Goal: Task Accomplishment & Management: Manage account settings

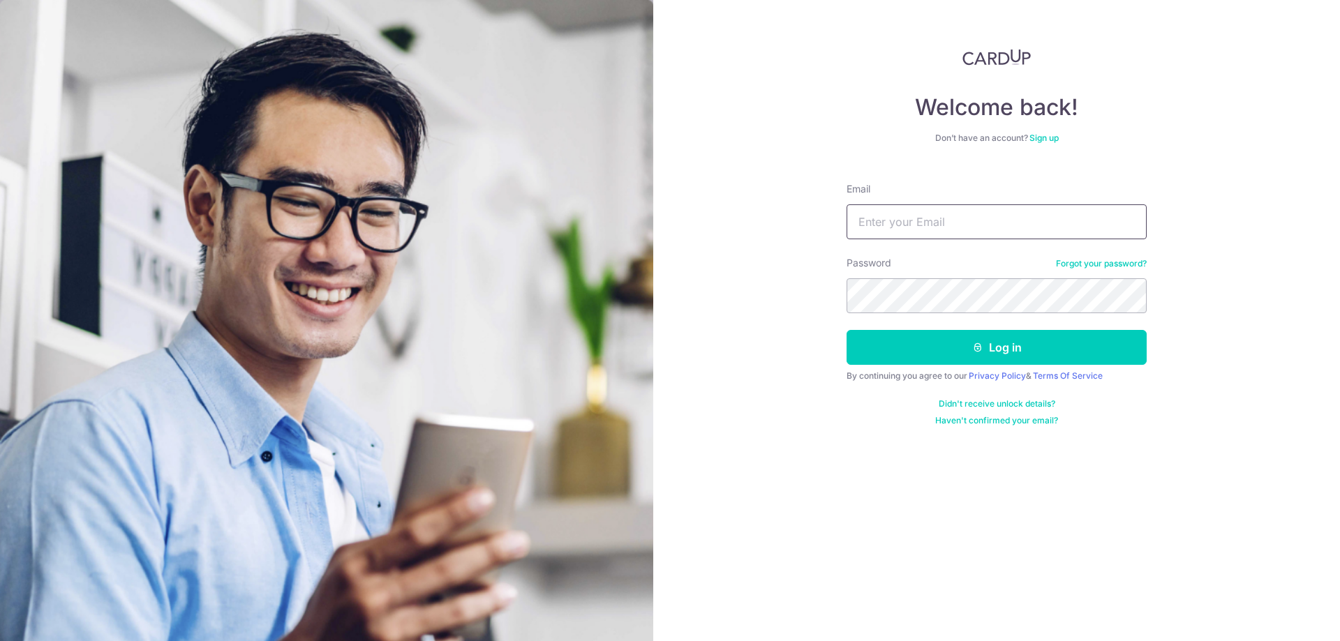
click at [918, 221] on input "Email" at bounding box center [996, 221] width 300 height 35
type input "[EMAIL_ADDRESS][DOMAIN_NAME]"
click at [846, 330] on button "Log in" at bounding box center [996, 347] width 300 height 35
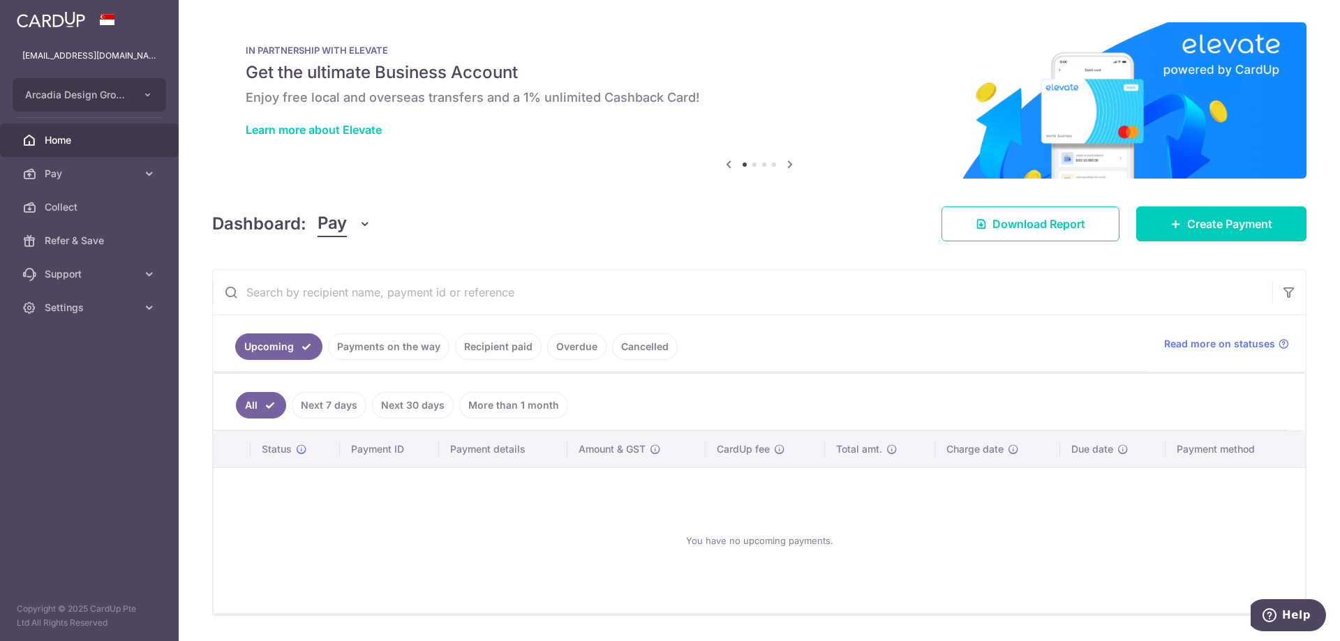
click at [246, 412] on link "All" at bounding box center [261, 405] width 50 height 27
click at [322, 407] on body "[EMAIL_ADDRESS][DOMAIN_NAME] Arcadia Design Group Pte Ltd Add new company Arcad…" at bounding box center [670, 320] width 1340 height 641
click at [331, 408] on link "Next 7 days" at bounding box center [329, 405] width 75 height 27
click at [382, 345] on link "Payments on the way" at bounding box center [388, 347] width 121 height 27
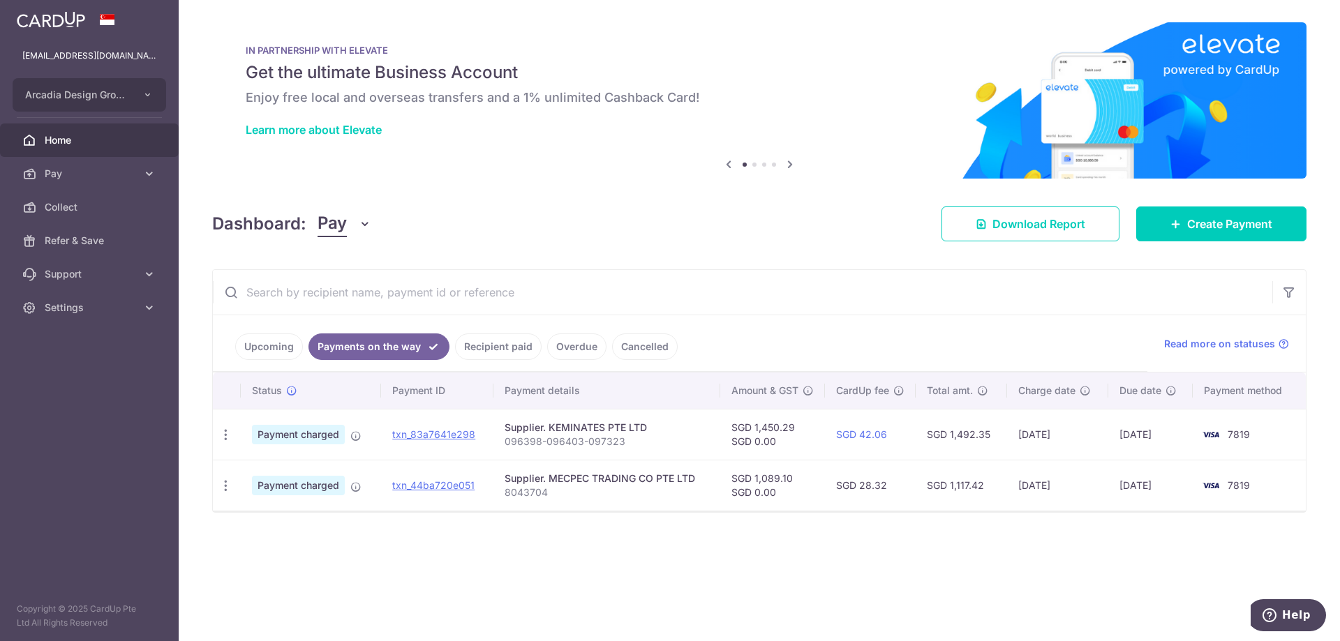
click at [269, 344] on link "Upcoming" at bounding box center [269, 347] width 68 height 27
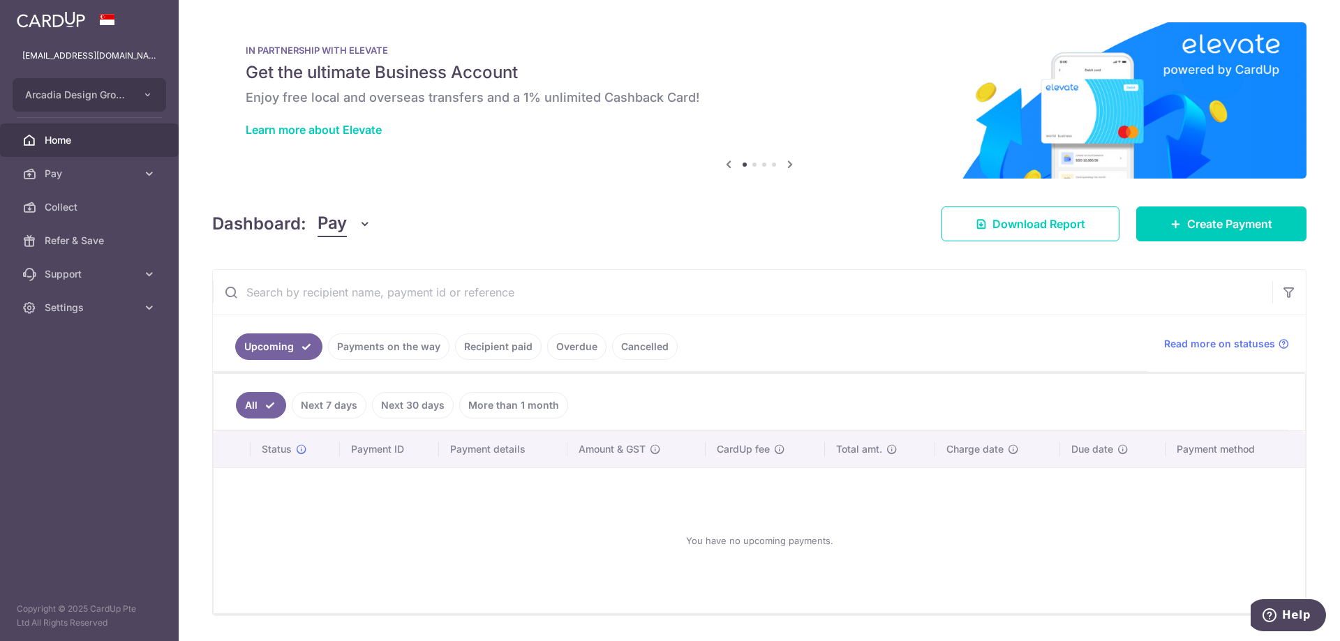
click at [368, 351] on link "Payments on the way" at bounding box center [388, 347] width 121 height 27
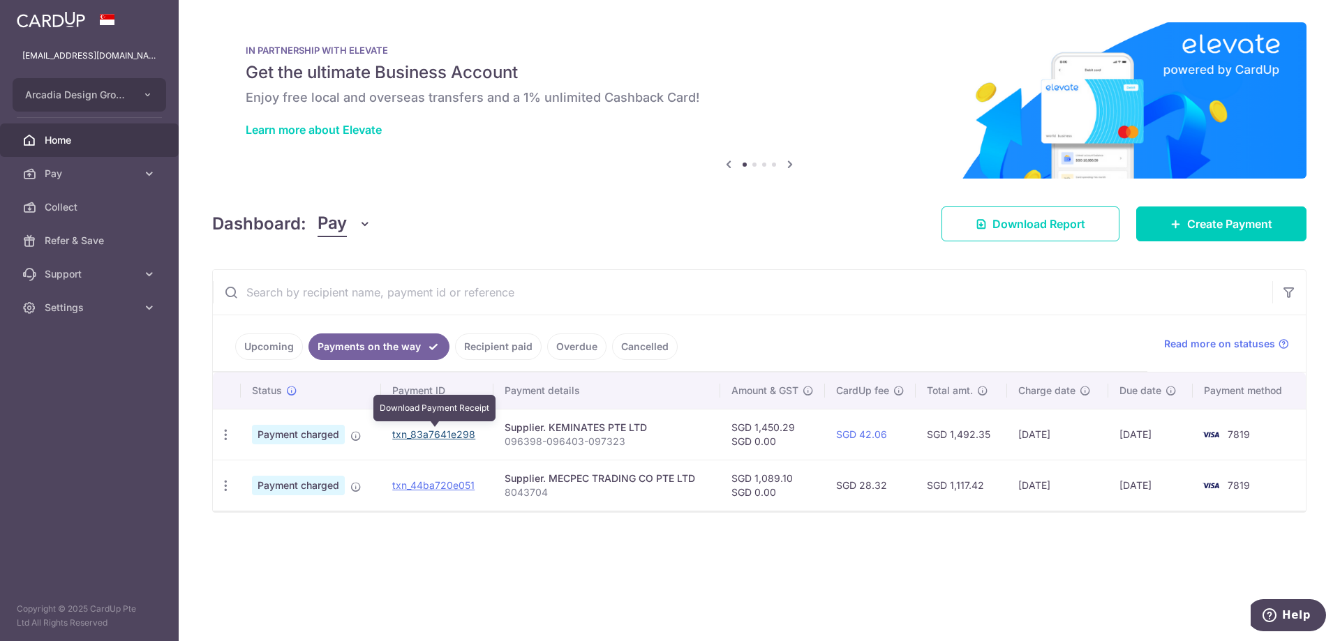
click at [428, 432] on link "txn_83a7641e298" at bounding box center [433, 434] width 83 height 12
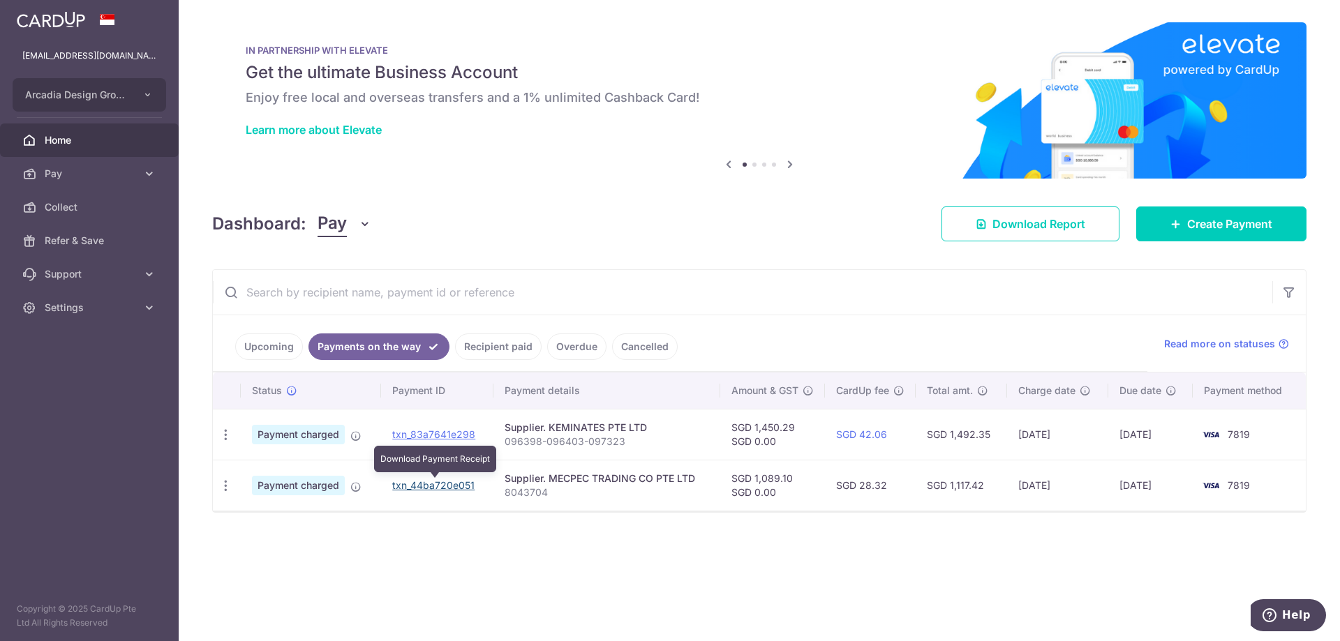
drag, startPoint x: 443, startPoint y: 484, endPoint x: 734, endPoint y: 52, distance: 520.8
click at [443, 484] on link "txn_44ba720e051" at bounding box center [433, 485] width 82 height 12
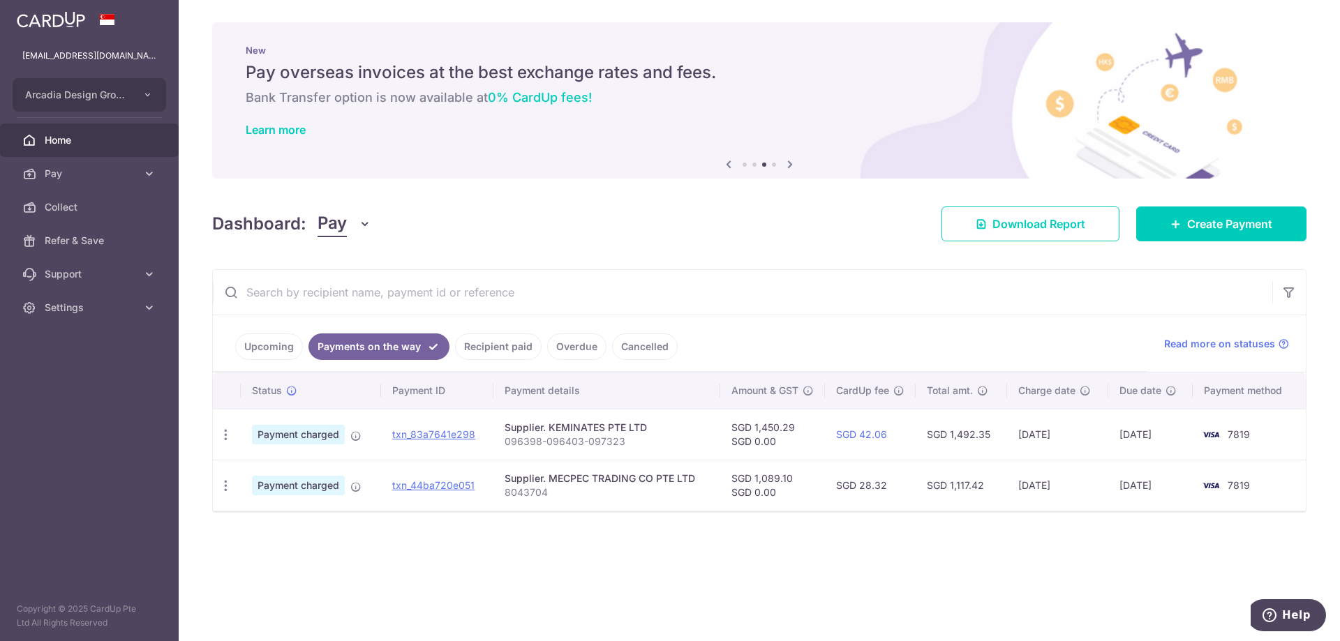
click at [277, 352] on link "Upcoming" at bounding box center [269, 347] width 68 height 27
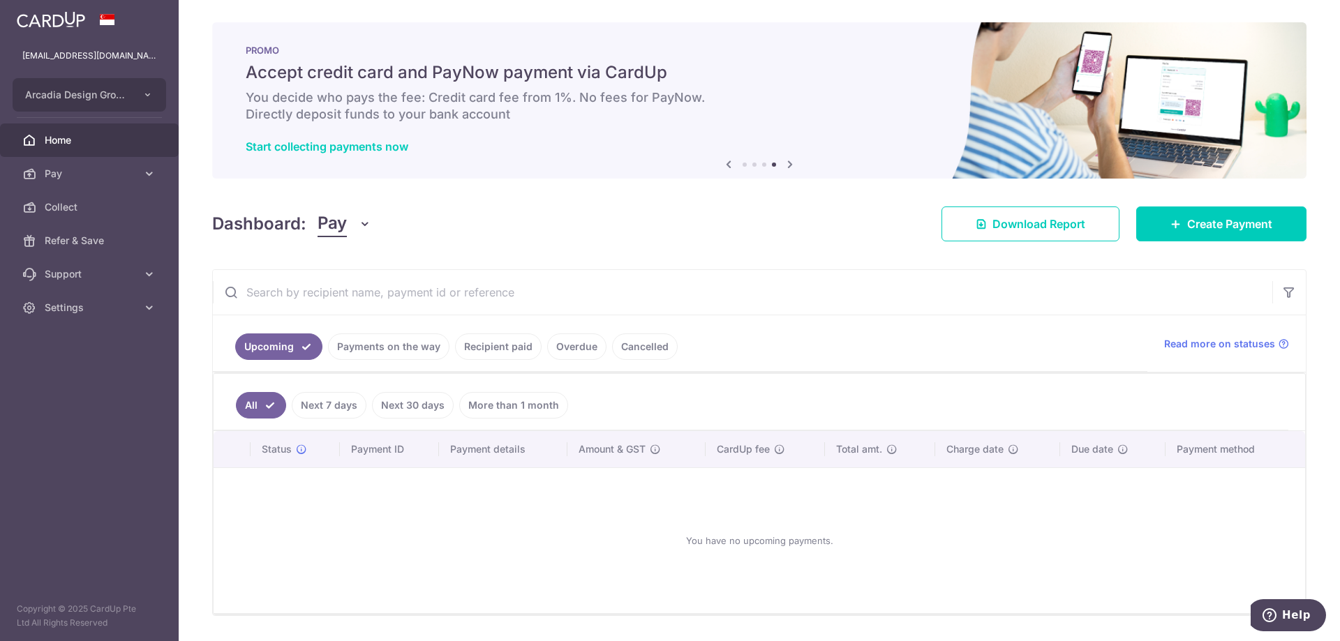
click at [314, 411] on link "Next 7 days" at bounding box center [329, 405] width 75 height 27
click at [281, 347] on link "Upcoming" at bounding box center [278, 347] width 87 height 27
click at [366, 353] on link "Payments on the way" at bounding box center [388, 347] width 121 height 27
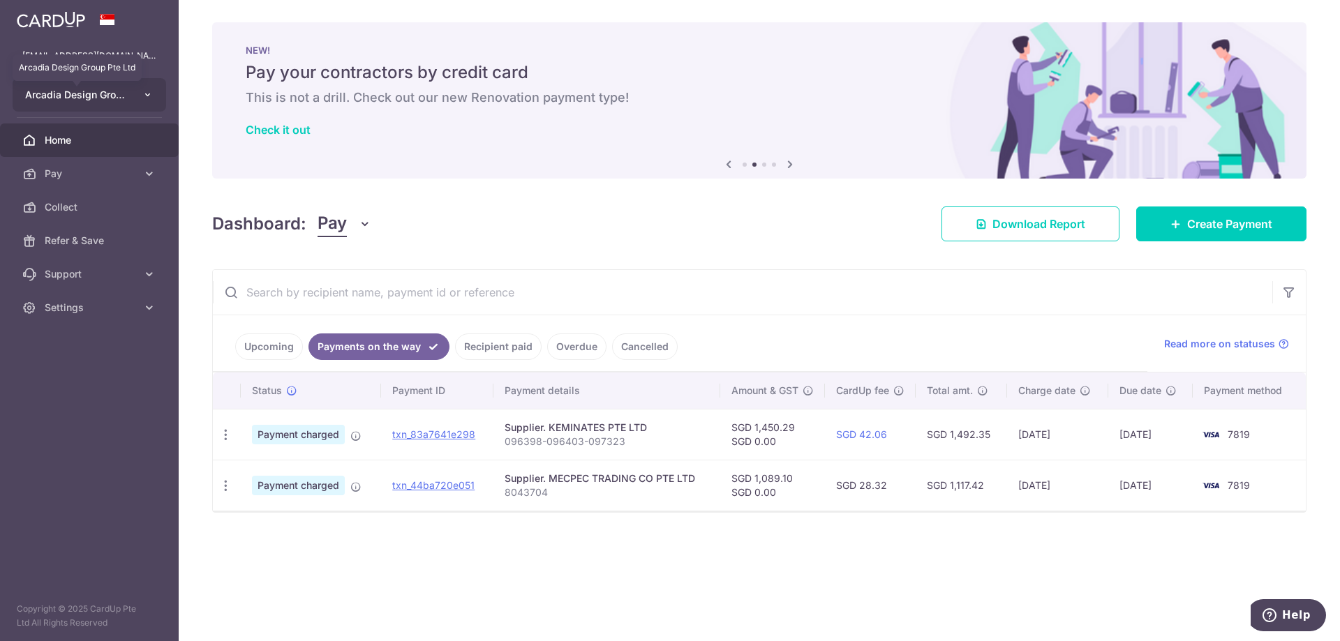
click at [94, 96] on span "Arcadia Design Group Pte Ltd" at bounding box center [76, 95] width 103 height 14
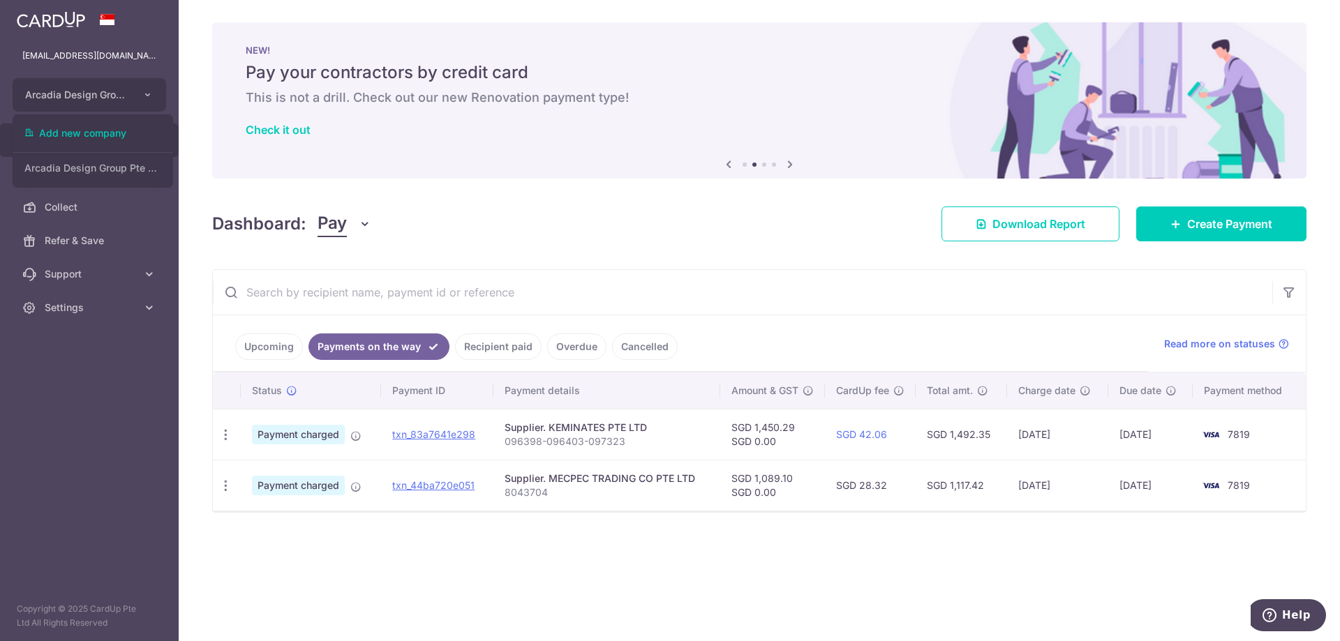
click at [72, 441] on aside "[EMAIL_ADDRESS][DOMAIN_NAME] Arcadia Design Group Pte Ltd Add new company Arcad…" at bounding box center [89, 320] width 179 height 641
click at [146, 96] on icon "button" at bounding box center [147, 94] width 11 height 11
click at [88, 96] on span "Arcadia Design Group Pte Ltd" at bounding box center [76, 95] width 103 height 14
click at [81, 52] on p "[EMAIL_ADDRESS][DOMAIN_NAME]" at bounding box center [89, 56] width 134 height 14
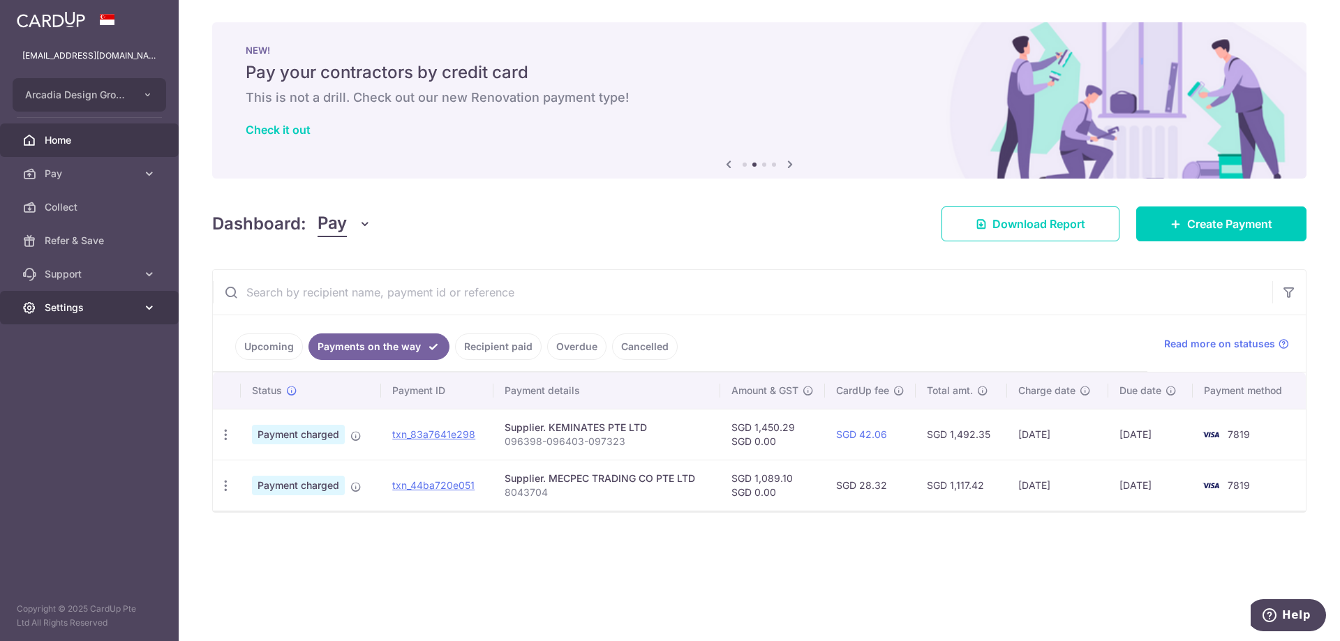
click at [59, 307] on span "Settings" at bounding box center [91, 308] width 92 height 14
click at [64, 378] on span "Logout" at bounding box center [91, 375] width 92 height 14
